Goal: Check status: Check status

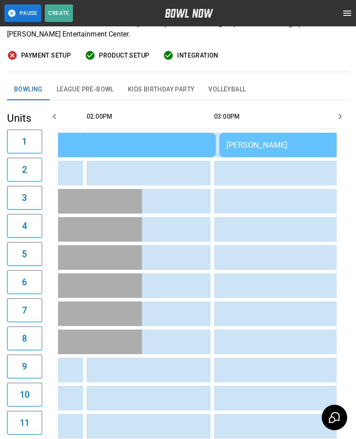
scroll to position [0, 598]
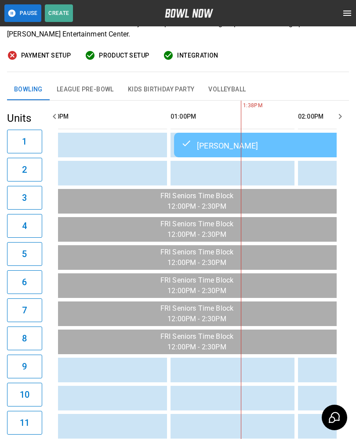
click at [87, 84] on button "League Pre-Bowl" at bounding box center [85, 89] width 71 height 21
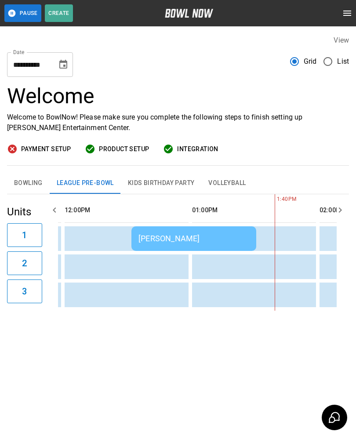
click at [31, 182] on button "Bowling" at bounding box center [28, 183] width 43 height 21
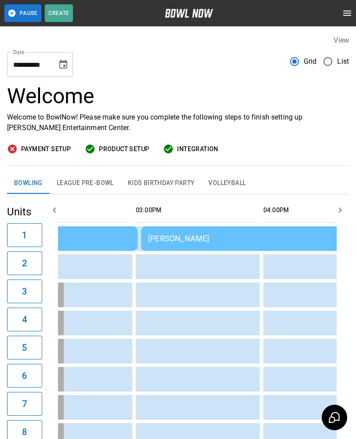
click at [200, 246] on td "[PERSON_NAME]" at bounding box center [267, 238] width 253 height 25
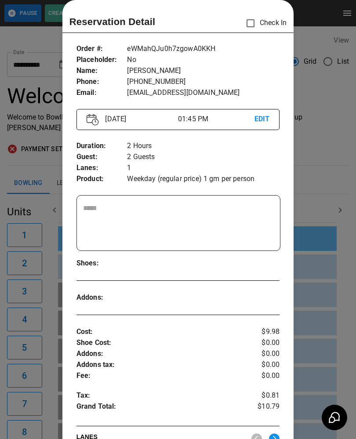
click at [40, 177] on div at bounding box center [178, 219] width 356 height 439
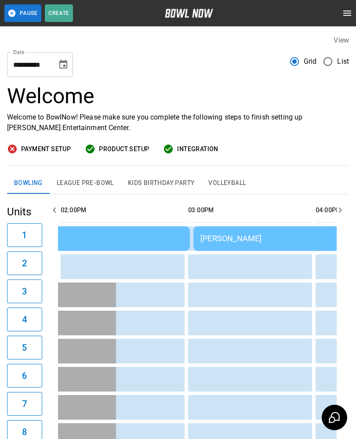
click at [225, 239] on div "[PERSON_NAME]" at bounding box center [319, 238] width 239 height 9
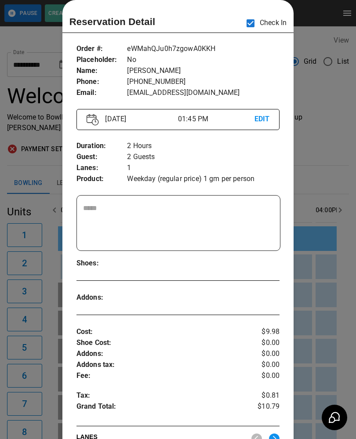
click at [320, 164] on div at bounding box center [178, 219] width 356 height 439
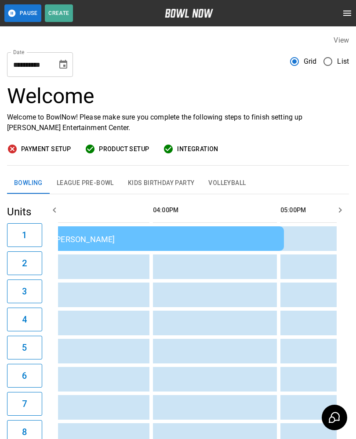
scroll to position [0, 833]
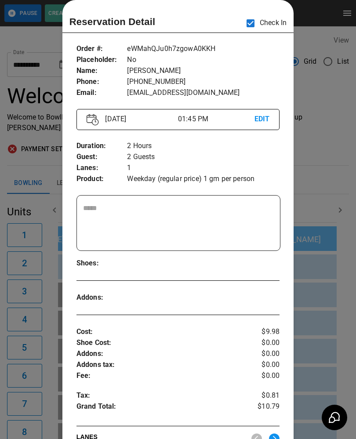
click at [35, 325] on div at bounding box center [178, 219] width 356 height 439
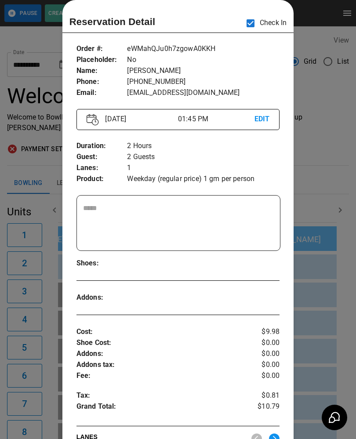
click at [25, 318] on div at bounding box center [178, 219] width 356 height 439
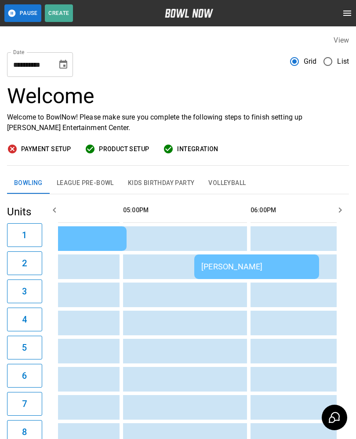
click at [223, 267] on div "[PERSON_NAME]" at bounding box center [256, 266] width 111 height 9
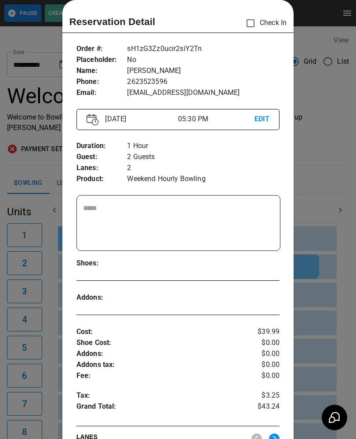
click at [44, 331] on div at bounding box center [178, 219] width 356 height 439
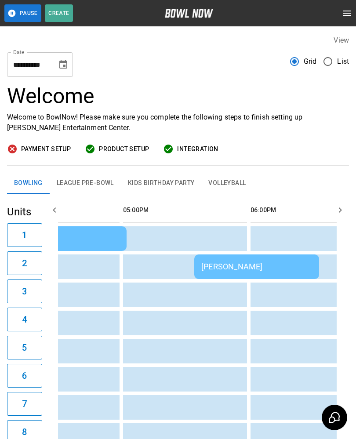
click at [205, 269] on div "[PERSON_NAME]" at bounding box center [256, 266] width 111 height 9
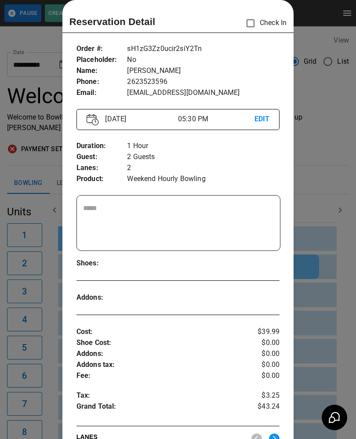
click at [44, 315] on div at bounding box center [178, 219] width 356 height 439
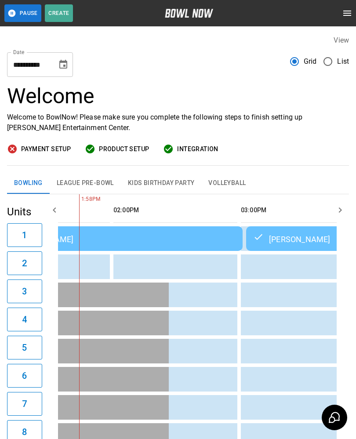
scroll to position [0, 657]
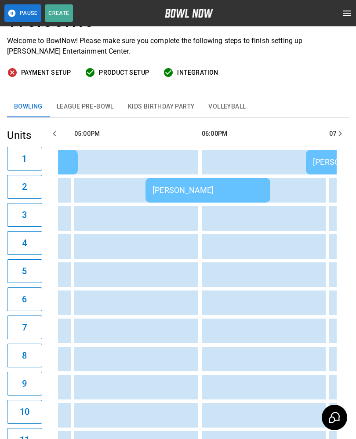
click at [85, 106] on button "League Pre-Bowl" at bounding box center [85, 106] width 71 height 21
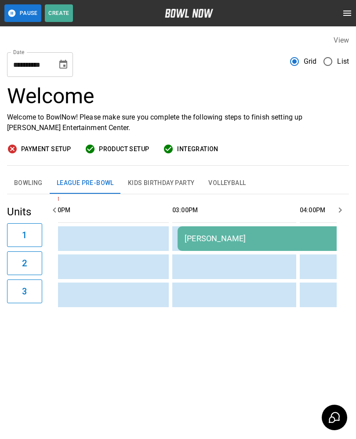
click at [194, 233] on td "[PERSON_NAME]" at bounding box center [272, 238] width 189 height 25
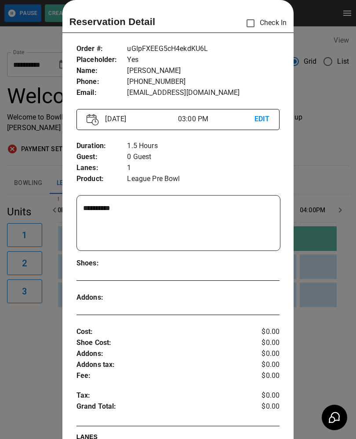
click at [54, 355] on div at bounding box center [178, 219] width 356 height 439
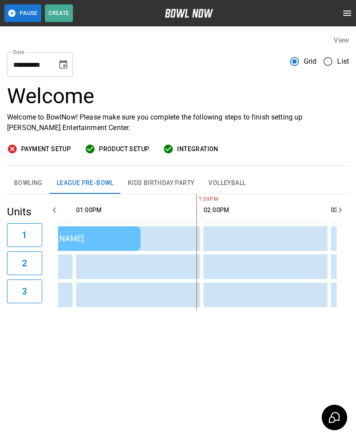
click at [25, 182] on button "Bowling" at bounding box center [28, 183] width 43 height 21
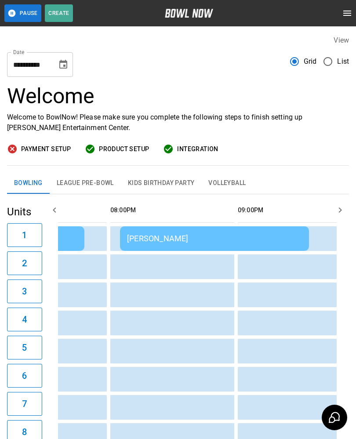
click at [147, 238] on div "[PERSON_NAME]" at bounding box center [214, 238] width 175 height 9
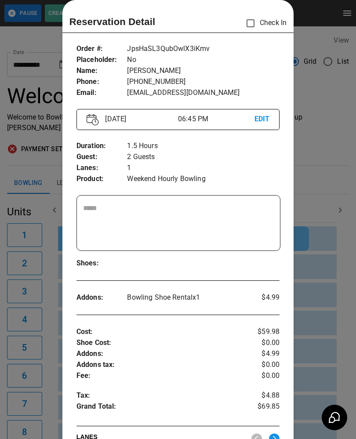
click at [51, 359] on div at bounding box center [178, 219] width 356 height 439
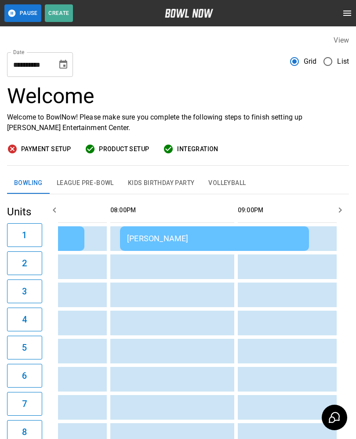
click at [139, 237] on div "[PERSON_NAME]" at bounding box center [214, 238] width 175 height 9
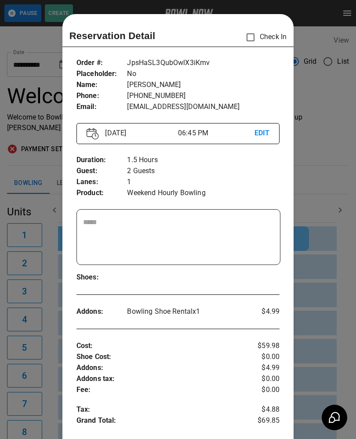
scroll to position [14, 0]
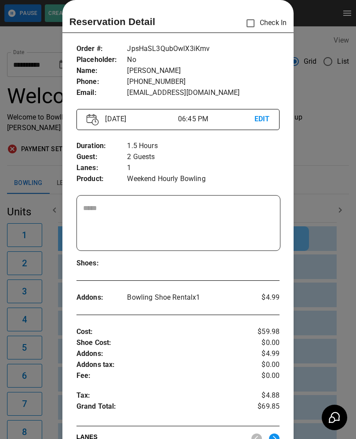
click at [36, 344] on div at bounding box center [178, 219] width 356 height 439
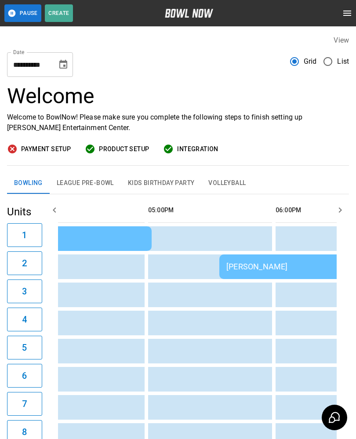
scroll to position [0, 841]
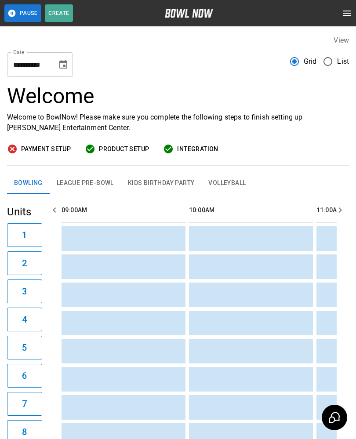
scroll to position [0, 637]
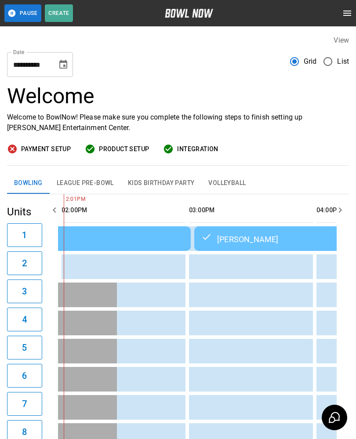
click at [222, 242] on div "[PERSON_NAME]" at bounding box center [320, 238] width 239 height 11
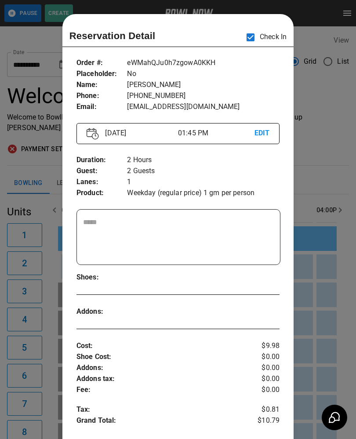
scroll to position [14, 0]
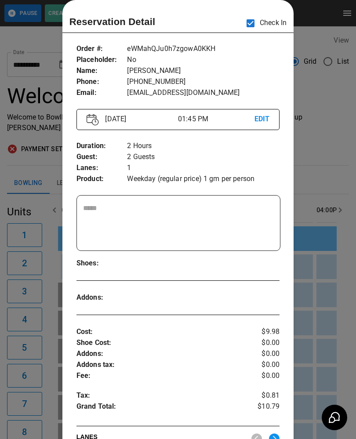
click at [33, 304] on div at bounding box center [178, 219] width 356 height 439
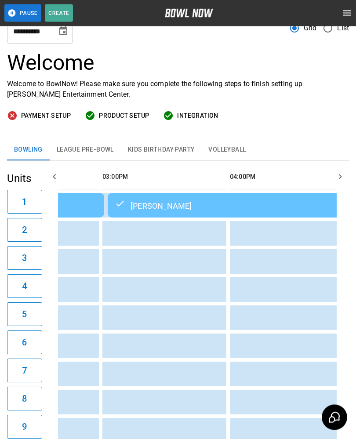
scroll to position [0, 0]
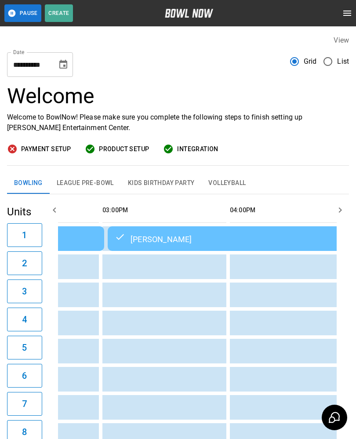
click at [186, 240] on div "[PERSON_NAME]" at bounding box center [234, 238] width 239 height 11
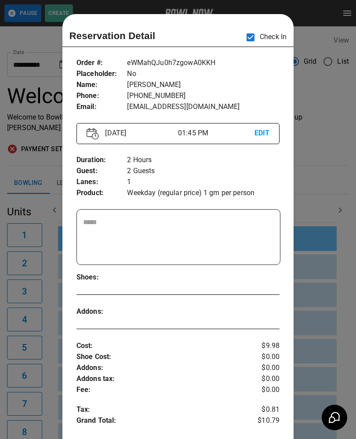
scroll to position [14, 0]
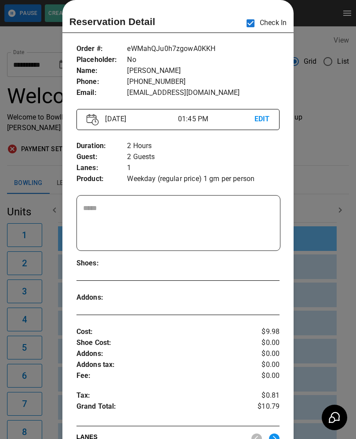
click at [339, 182] on div at bounding box center [178, 219] width 356 height 439
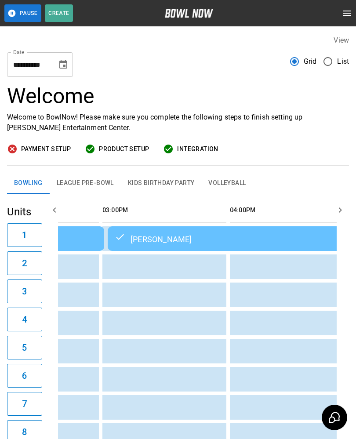
click at [328, 192] on div "Bowling League Pre-Bowl Kids Birthday Party Volleyball" at bounding box center [178, 183] width 342 height 21
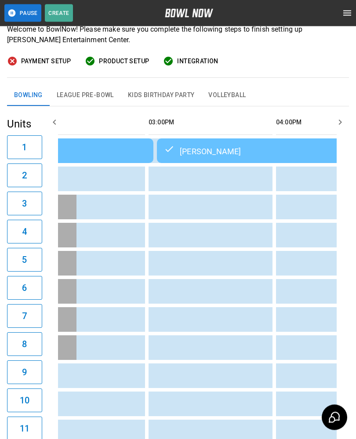
scroll to position [0, 646]
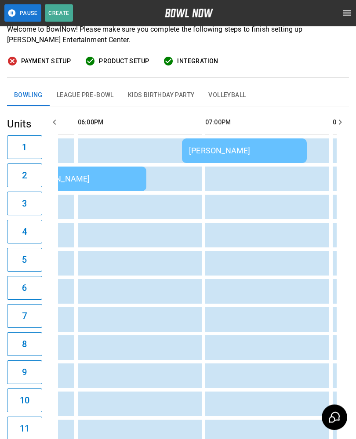
click at [242, 152] on div "[PERSON_NAME]" at bounding box center [244, 150] width 111 height 9
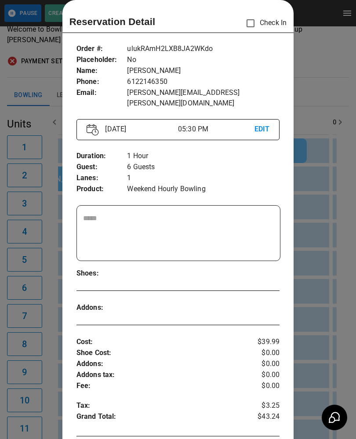
click at [318, 88] on div at bounding box center [178, 219] width 356 height 439
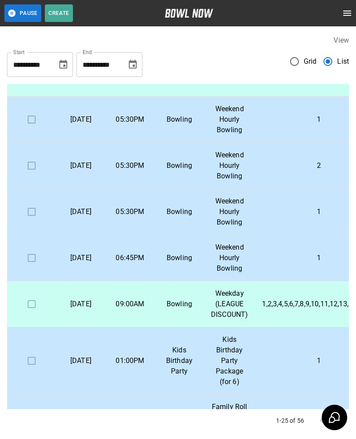
click at [139, 263] on p "06:45PM" at bounding box center [130, 258] width 35 height 11
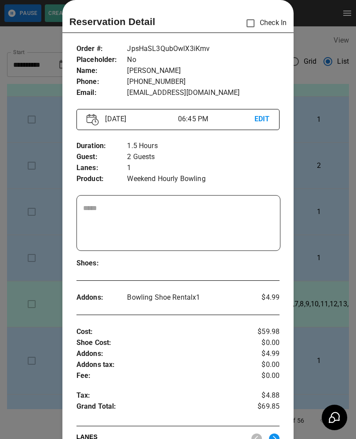
click at [314, 96] on div at bounding box center [178, 219] width 356 height 439
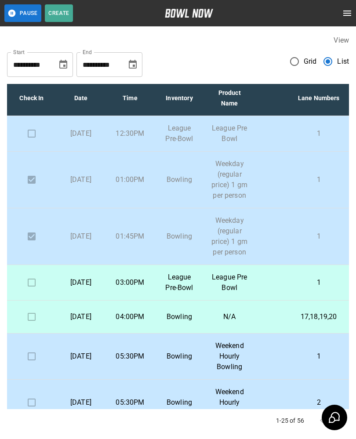
click at [135, 291] on td "03:00PM" at bounding box center [130, 283] width 49 height 36
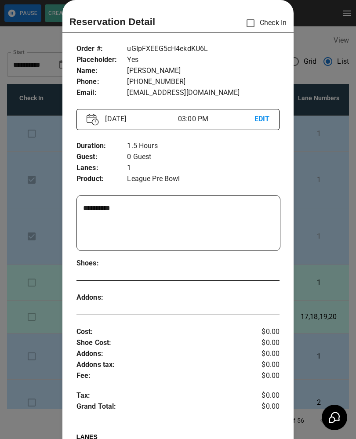
click at [309, 200] on div at bounding box center [178, 219] width 356 height 439
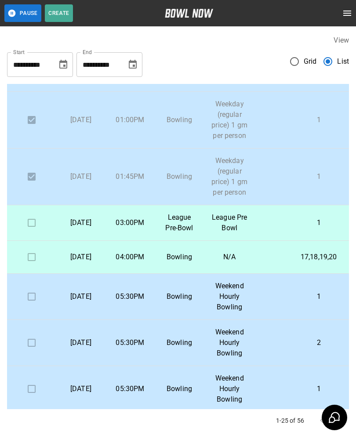
scroll to position [67, 0]
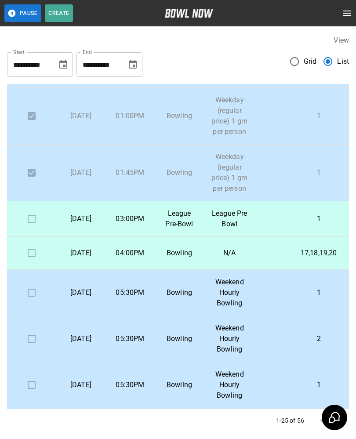
click at [198, 214] on td "League Pre-Bowl" at bounding box center [179, 219] width 49 height 36
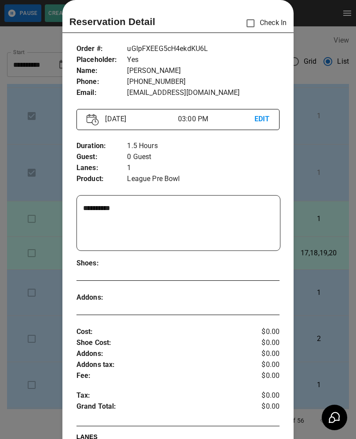
scroll to position [13, 0]
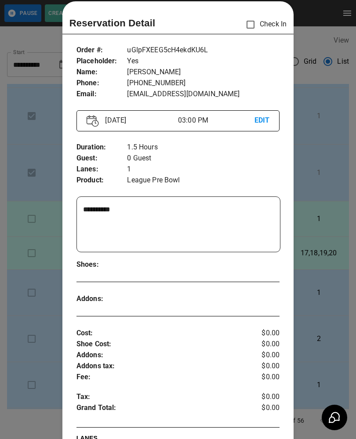
click at [29, 353] on div at bounding box center [178, 219] width 356 height 439
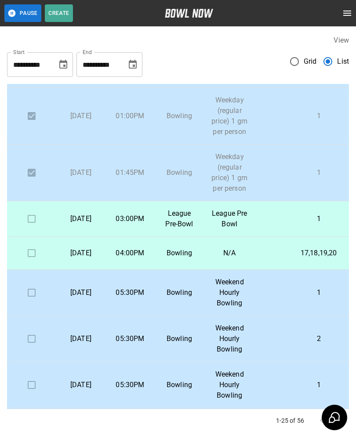
click at [106, 230] on td "Friday, September 5th" at bounding box center [80, 219] width 49 height 36
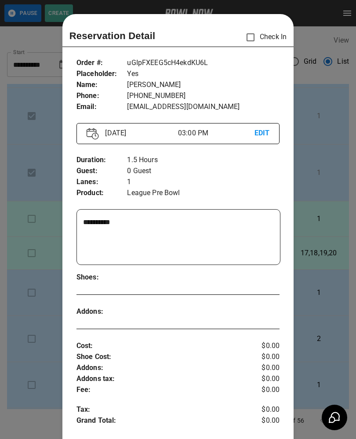
scroll to position [14, 0]
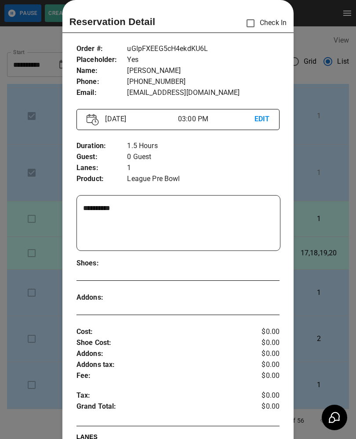
click at [24, 260] on div at bounding box center [178, 219] width 356 height 439
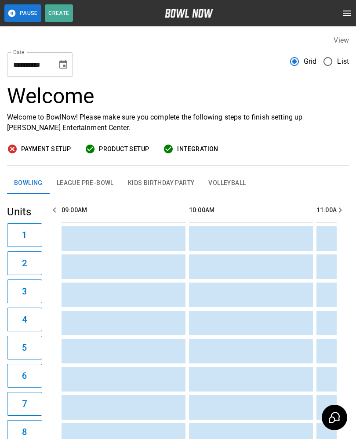
scroll to position [0, 637]
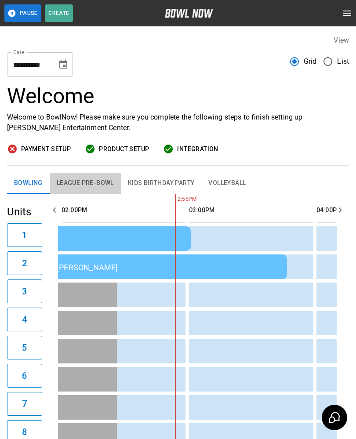
click at [87, 182] on button "League Pre-Bowl" at bounding box center [85, 183] width 71 height 21
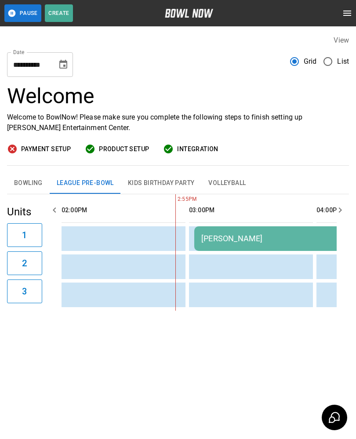
click at [222, 235] on div "[PERSON_NAME]" at bounding box center [288, 238] width 175 height 9
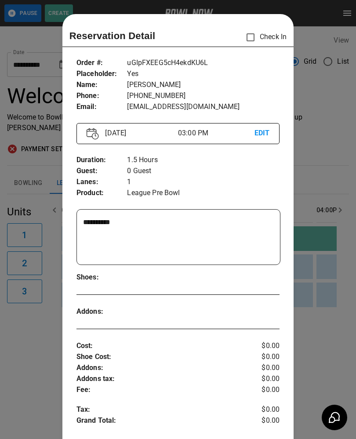
scroll to position [14, 0]
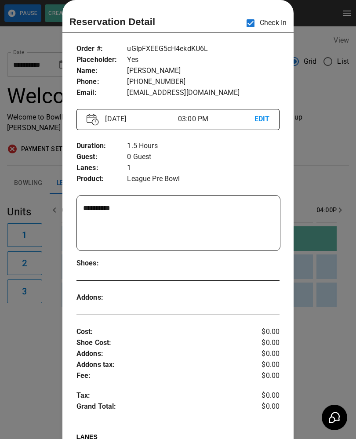
click at [27, 374] on div at bounding box center [178, 219] width 356 height 439
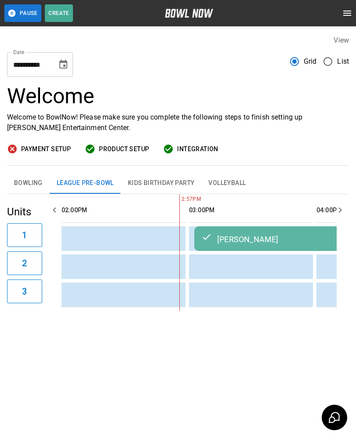
click at [27, 373] on div "**********" at bounding box center [178, 219] width 356 height 439
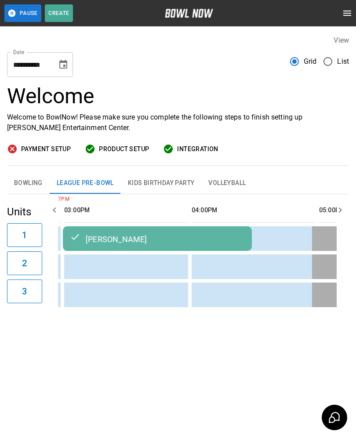
scroll to position [0, 810]
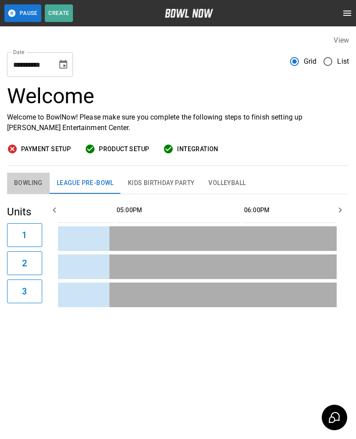
click at [24, 189] on button "Bowling" at bounding box center [28, 183] width 43 height 21
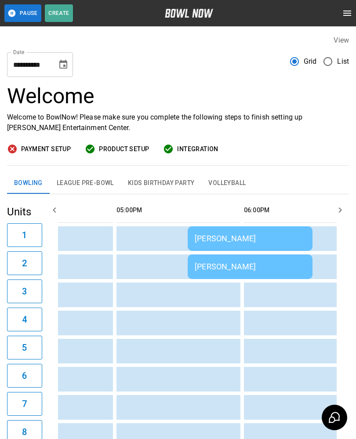
click at [318, 332] on td "sticky table" at bounding box center [330, 323] width 29 height 25
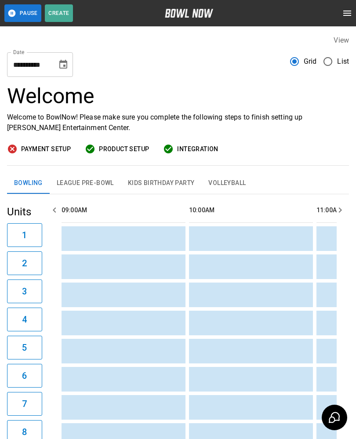
scroll to position [0, 637]
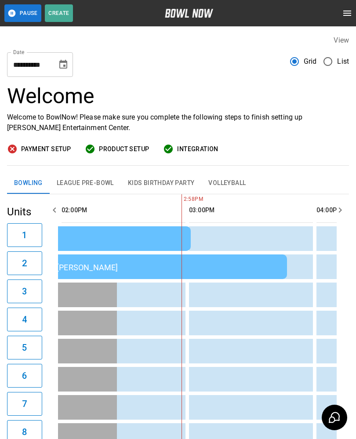
click at [8, 322] on button "4" at bounding box center [24, 320] width 35 height 24
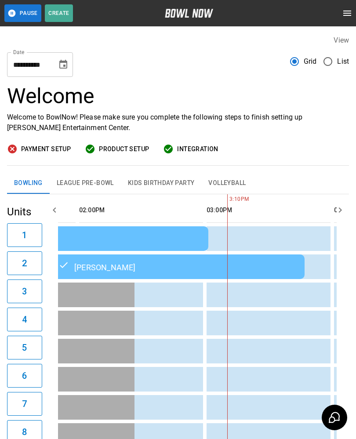
scroll to position [0, 0]
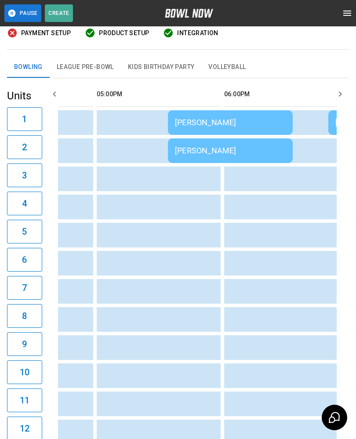
click at [180, 120] on div "[PERSON_NAME]" at bounding box center [230, 122] width 111 height 9
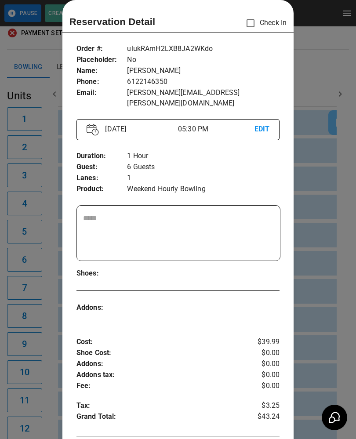
click at [42, 284] on div at bounding box center [178, 219] width 356 height 439
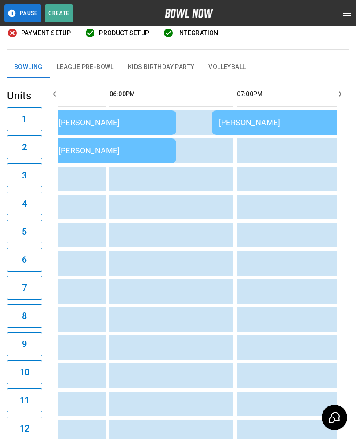
scroll to position [0, 1111]
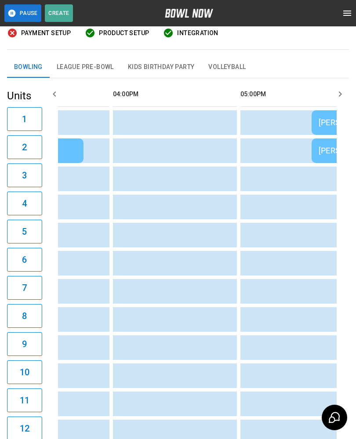
click at [39, 304] on button "8" at bounding box center [24, 316] width 35 height 24
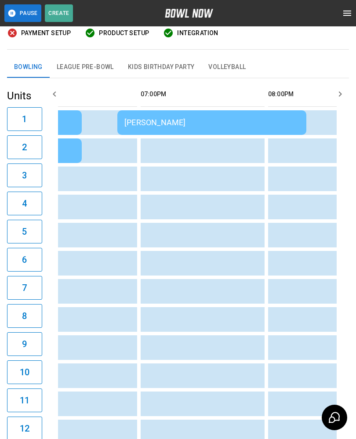
scroll to position [0, 1057]
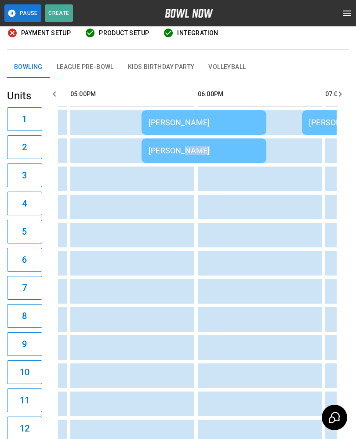
click at [299, 47] on div "Welcome Welcome to BowlNow! Please make sure you complete the following steps t…" at bounding box center [178, 9] width 342 height 82
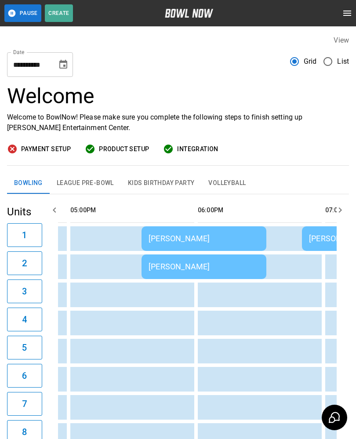
click at [176, 236] on div "[PERSON_NAME]" at bounding box center [204, 238] width 111 height 9
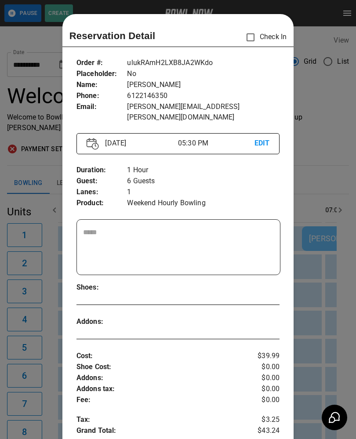
scroll to position [14, 0]
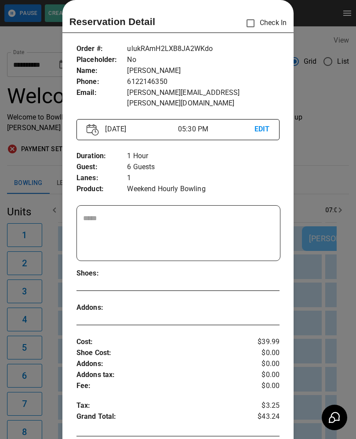
click at [45, 325] on div at bounding box center [178, 219] width 356 height 439
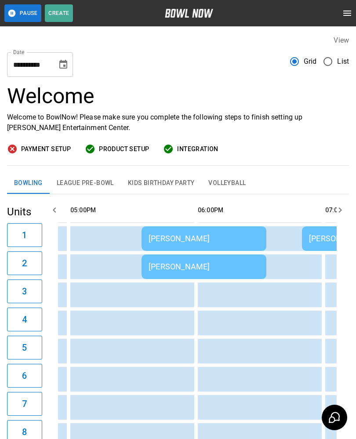
click at [195, 266] on div "[PERSON_NAME]" at bounding box center [204, 266] width 111 height 9
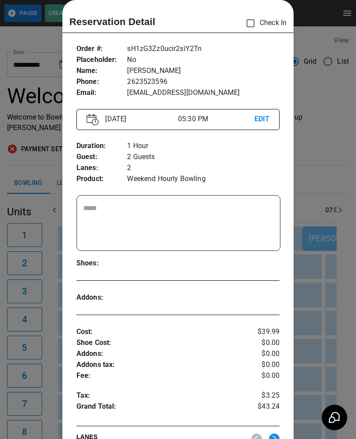
click at [336, 220] on div at bounding box center [178, 219] width 356 height 439
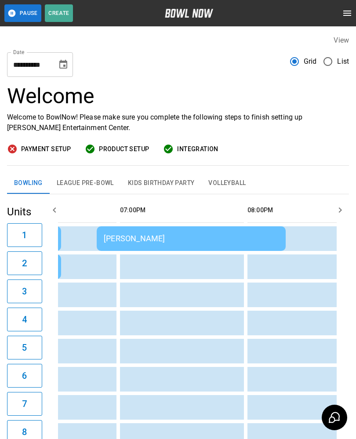
scroll to position [0, 1189]
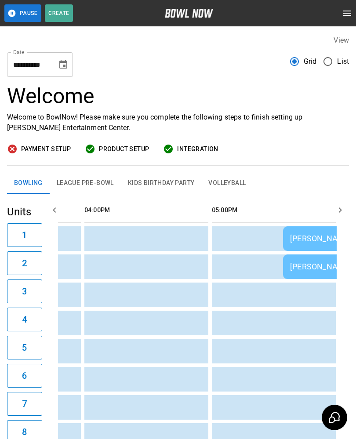
click at [74, 178] on button "League Pre-Bowl" at bounding box center [85, 183] width 71 height 21
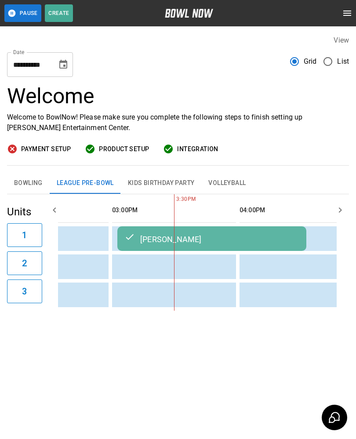
click at [190, 232] on td "[PERSON_NAME]" at bounding box center [211, 238] width 189 height 25
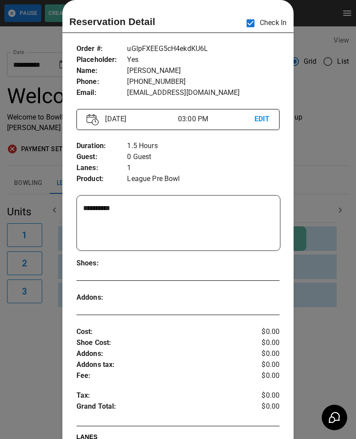
click at [38, 362] on div at bounding box center [178, 219] width 356 height 439
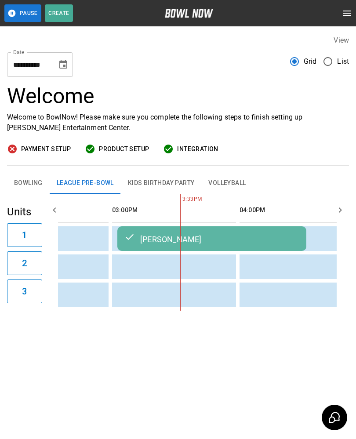
click at [23, 190] on button "Bowling" at bounding box center [28, 183] width 43 height 21
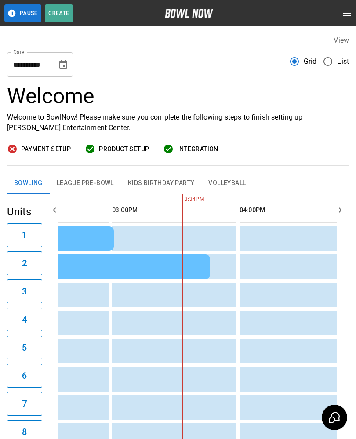
click at [29, 302] on button "3" at bounding box center [24, 292] width 35 height 24
click at [30, 302] on button "3" at bounding box center [24, 292] width 35 height 24
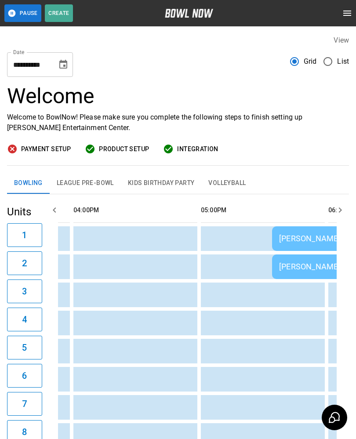
scroll to position [0, 910]
